Goal: Go to known website: Access a specific website the user already knows

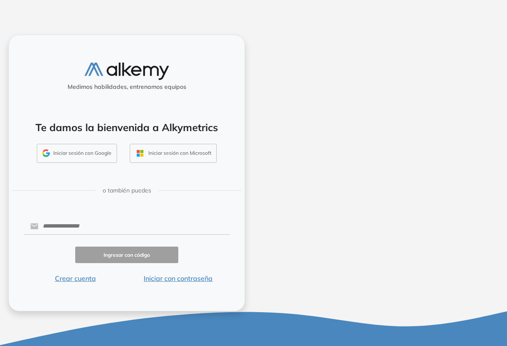
click at [102, 153] on button "Iniciar sesión con Google" at bounding box center [77, 153] width 80 height 19
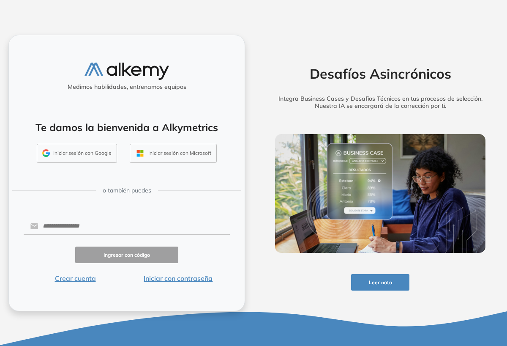
click at [94, 150] on button "Iniciar sesión con Google" at bounding box center [77, 153] width 80 height 19
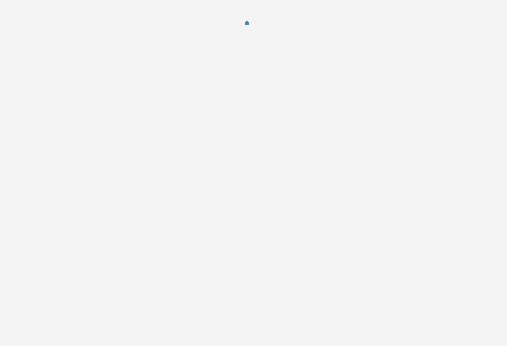
click at [93, 155] on div at bounding box center [253, 173] width 507 height 346
